Goal: Find specific page/section: Find specific page/section

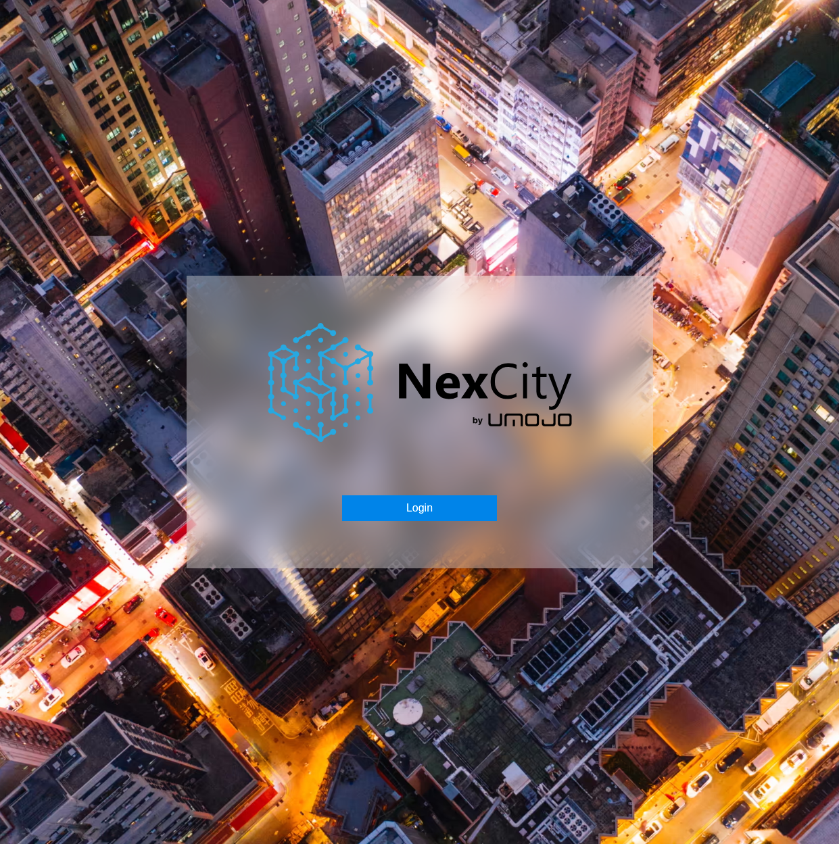
click at [449, 517] on button "Login" at bounding box center [419, 508] width 155 height 26
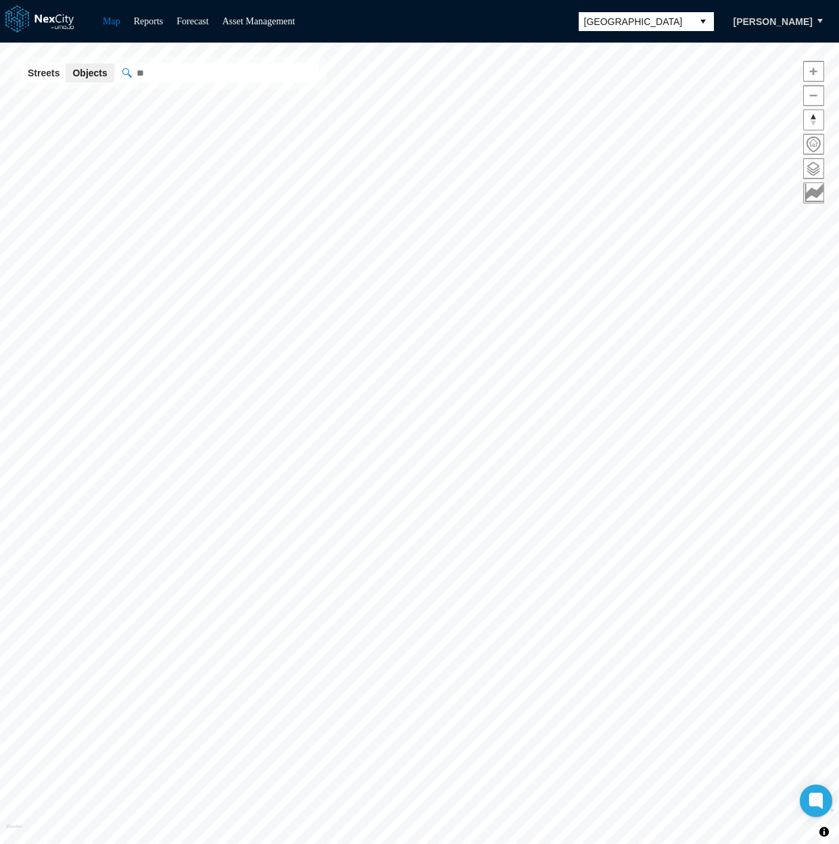
click at [620, 25] on span "[GEOGRAPHIC_DATA]" at bounding box center [635, 22] width 103 height 14
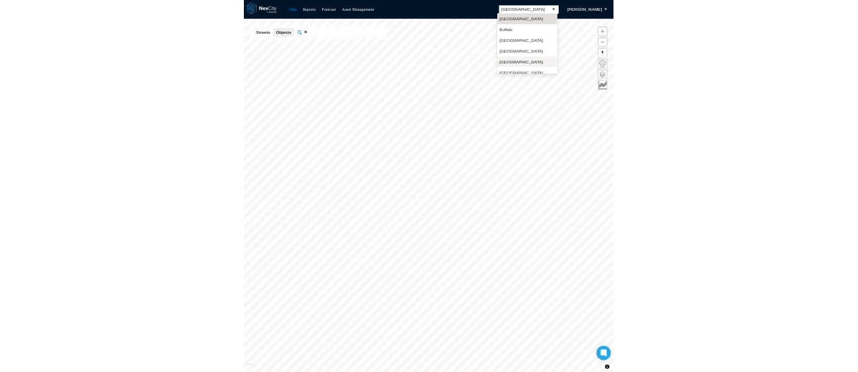
scroll to position [35, 0]
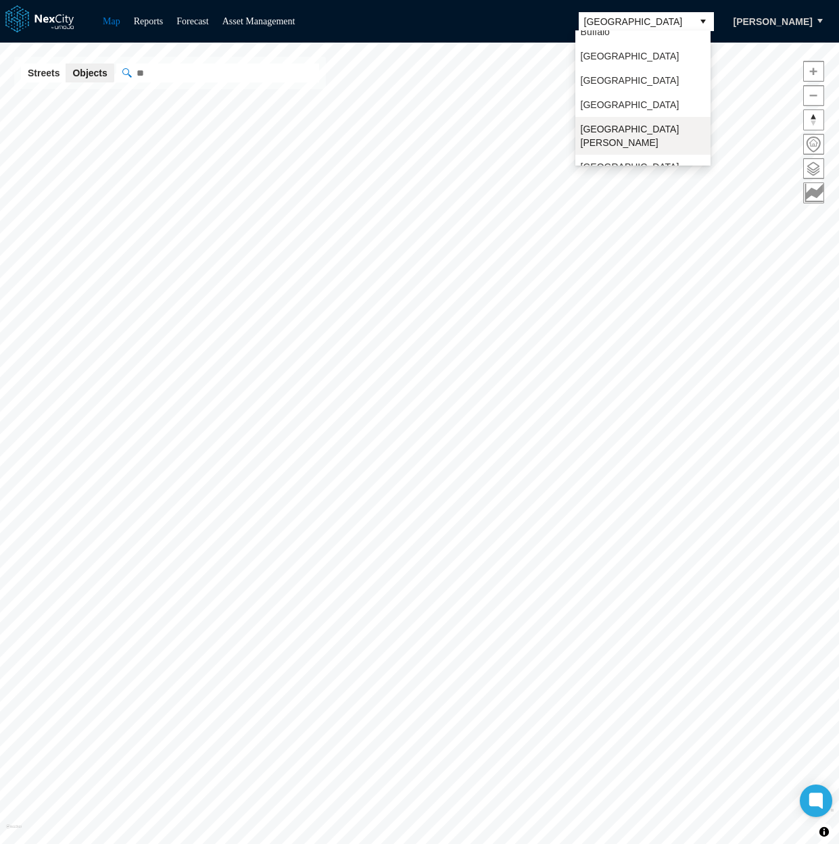
click at [615, 123] on span "[GEOGRAPHIC_DATA][PERSON_NAME]" at bounding box center [643, 135] width 124 height 27
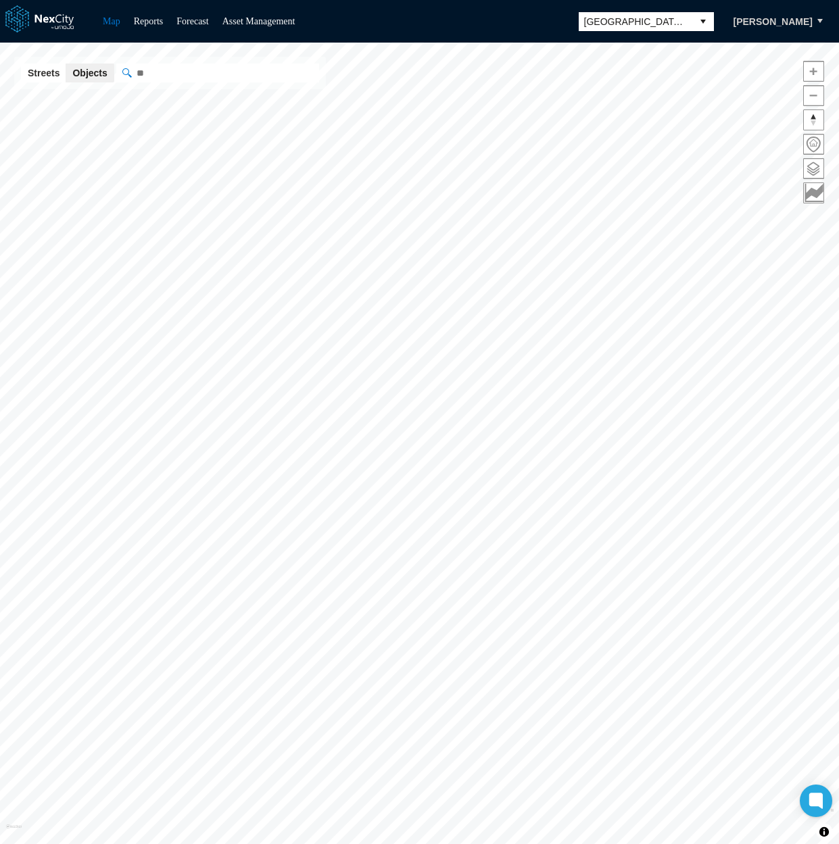
click at [815, 162] on span at bounding box center [814, 169] width 20 height 20
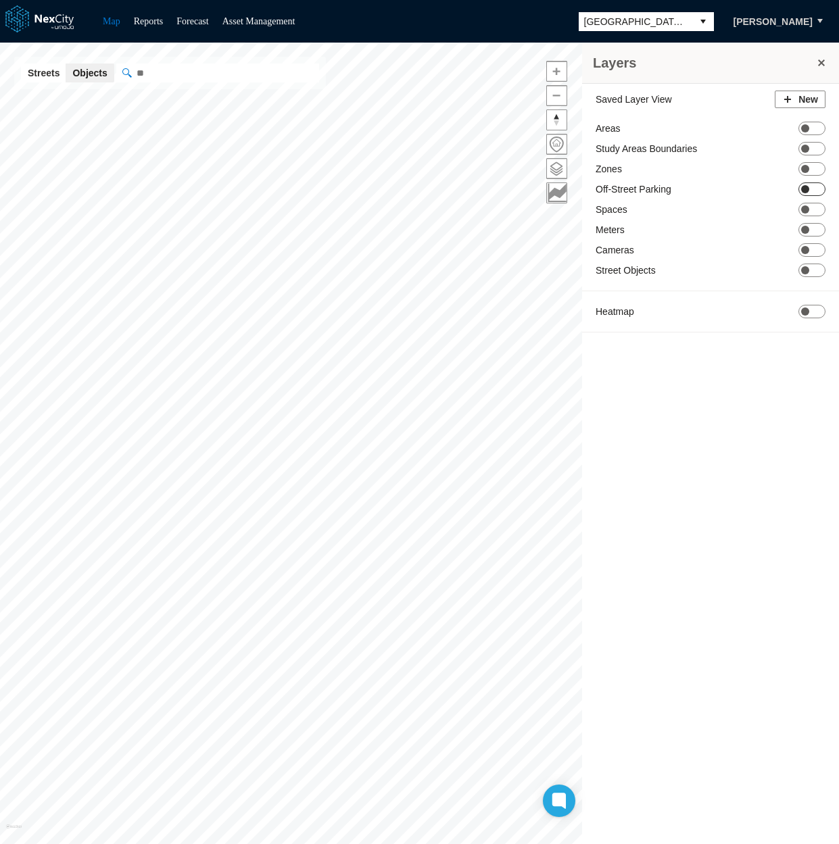
click at [815, 189] on span "ON OFF" at bounding box center [811, 190] width 27 height 14
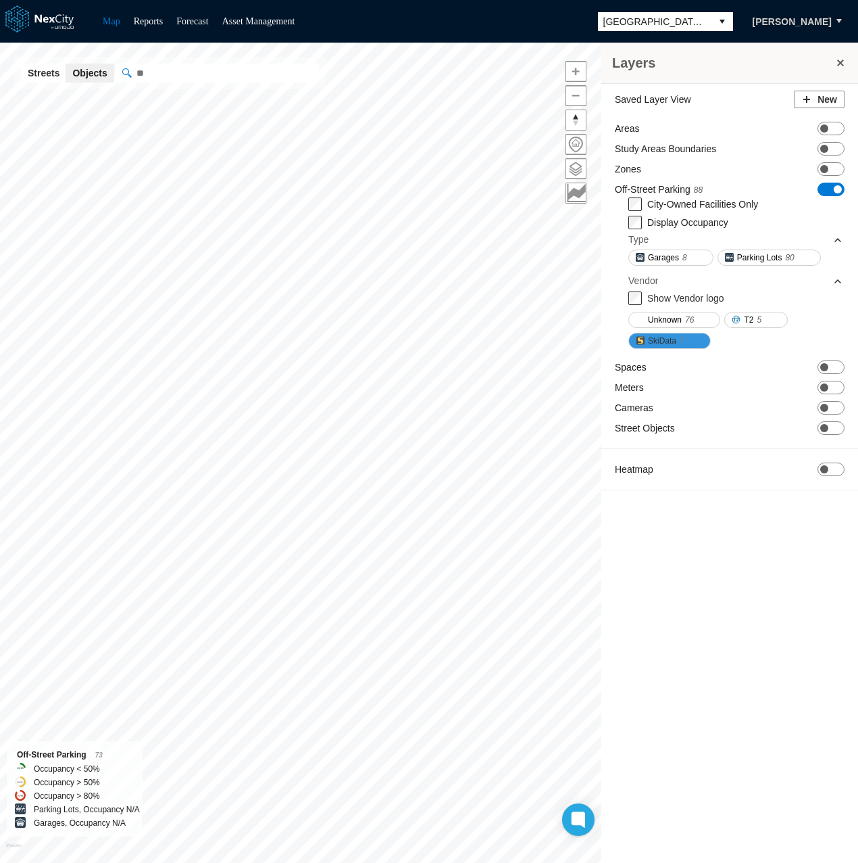
click at [685, 340] on span at bounding box center [690, 340] width 11 height 11
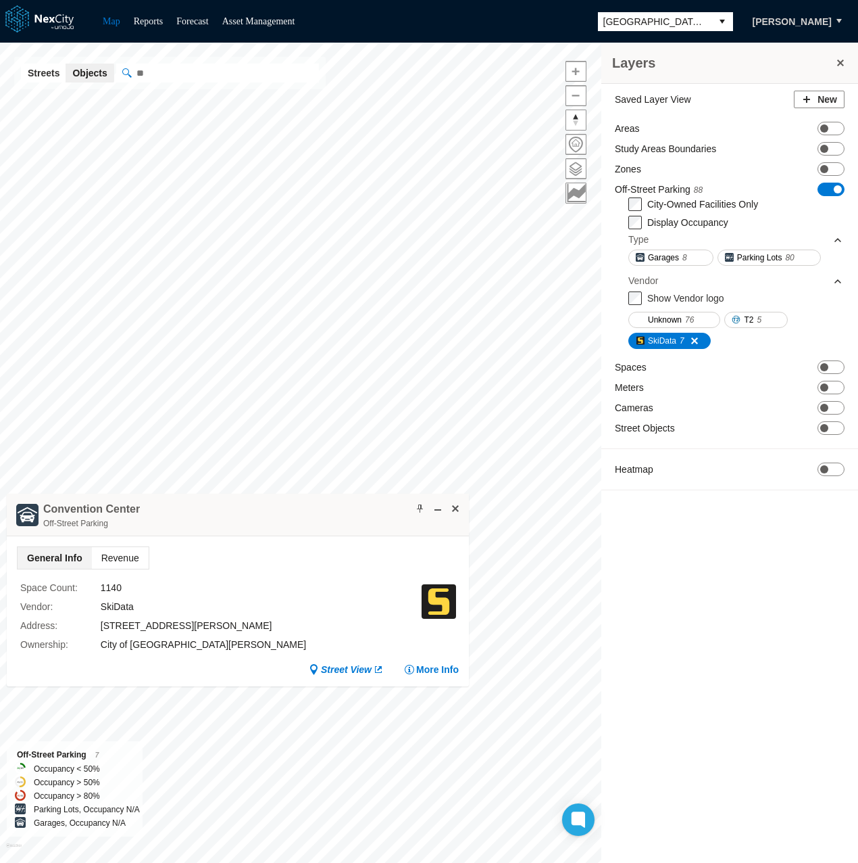
click at [120, 561] on span "Revenue" at bounding box center [120, 558] width 57 height 22
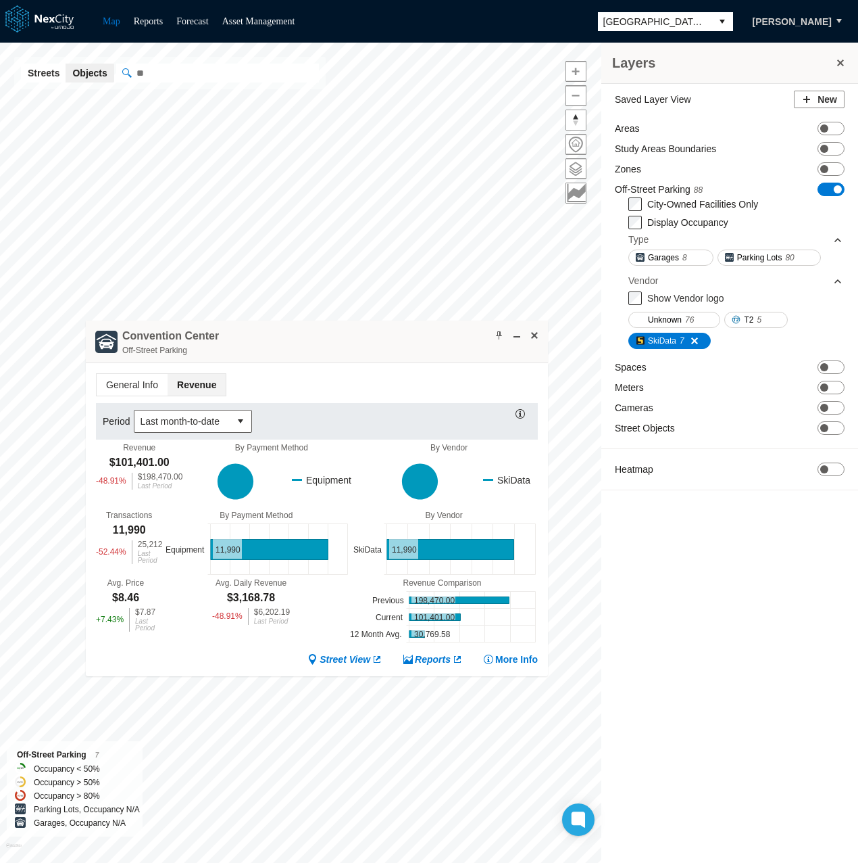
drag, startPoint x: 247, startPoint y: 514, endPoint x: 326, endPoint y: 341, distance: 190.3
click at [326, 341] on div "[GEOGRAPHIC_DATA] Off-Street Parking" at bounding box center [317, 341] width 462 height 43
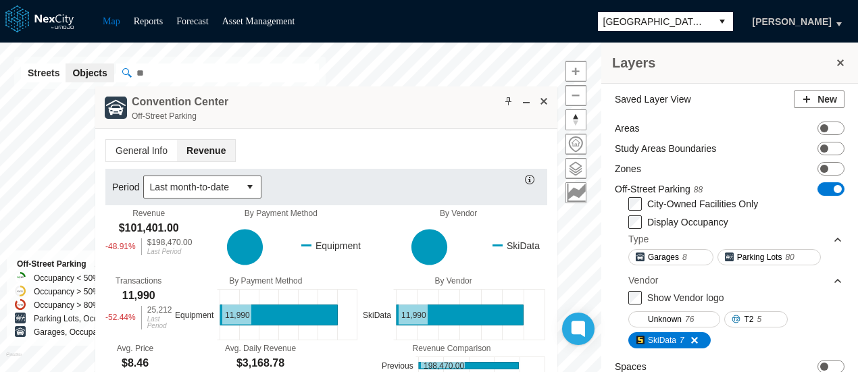
click at [774, 20] on button "[PERSON_NAME]" at bounding box center [792, 21] width 107 height 23
click at [773, 61] on span "Logout" at bounding box center [778, 69] width 86 height 24
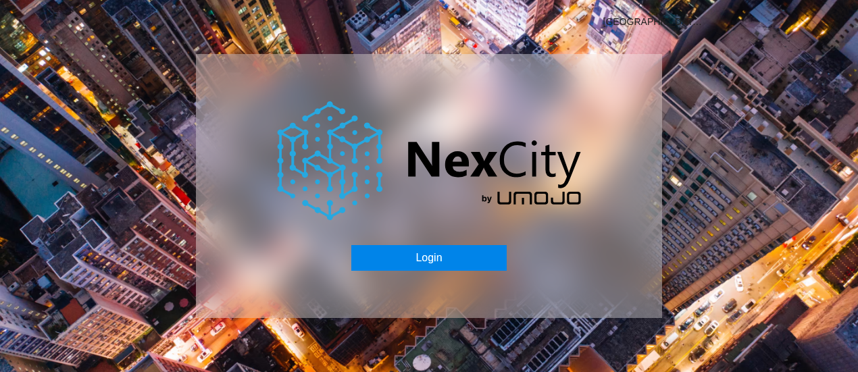
click at [372, 257] on button "Login" at bounding box center [428, 258] width 155 height 26
click at [454, 257] on button "Login" at bounding box center [428, 258] width 155 height 26
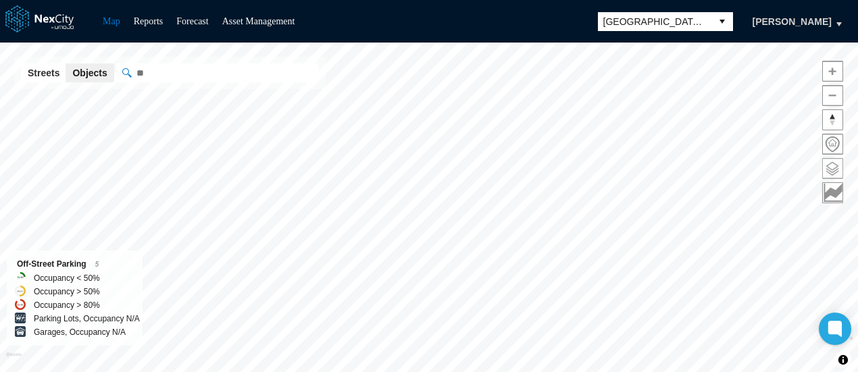
click at [828, 170] on span at bounding box center [833, 169] width 20 height 20
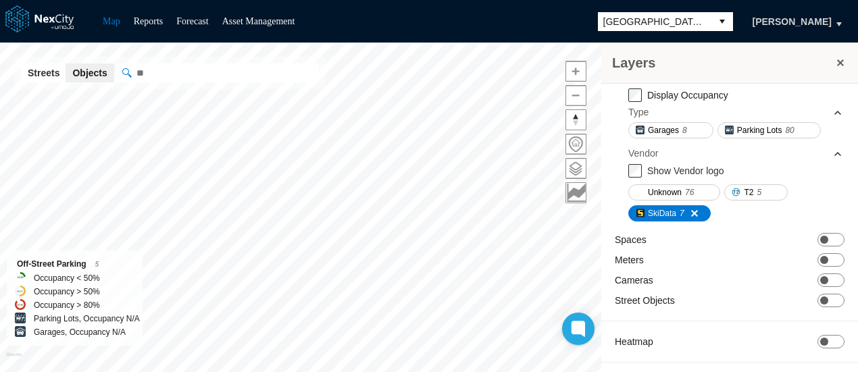
scroll to position [128, 0]
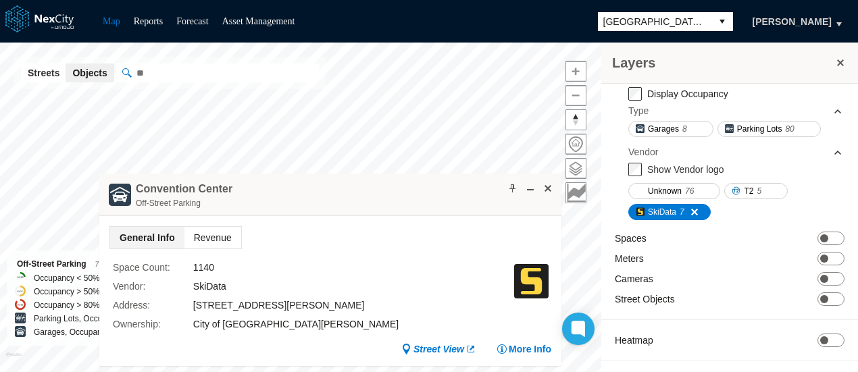
click at [223, 233] on span "Revenue" at bounding box center [213, 238] width 57 height 22
